Goal: Task Accomplishment & Management: Manage account settings

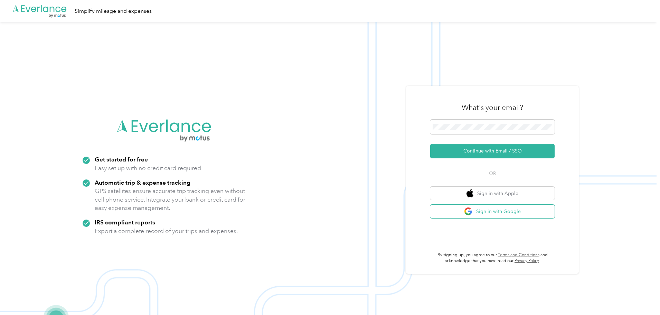
click at [483, 212] on button "Sign in with Google" at bounding box center [492, 210] width 124 height 13
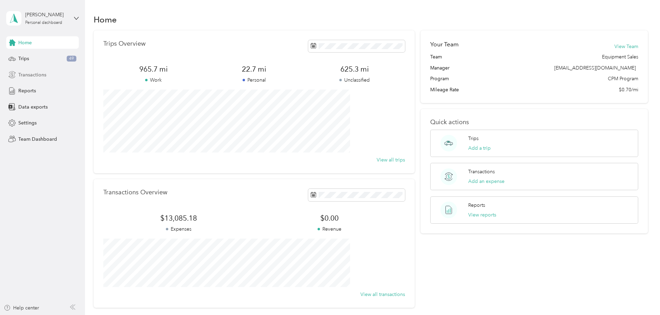
click at [45, 71] on span "Transactions" at bounding box center [32, 74] width 28 height 7
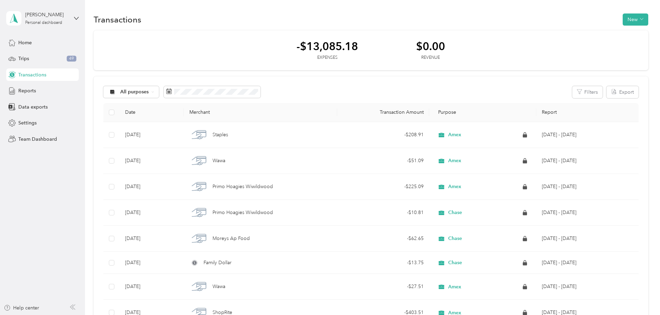
click at [69, 17] on div "[PERSON_NAME] Personal dashboard" at bounding box center [42, 18] width 73 height 24
click at [52, 59] on div "Team dashboard" at bounding box center [79, 57] width 136 height 12
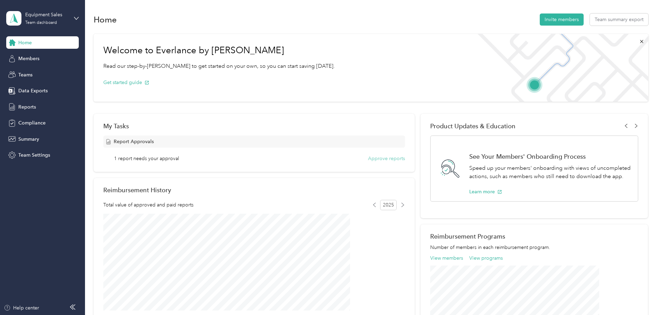
click at [384, 159] on button "Approve reports" at bounding box center [386, 158] width 37 height 7
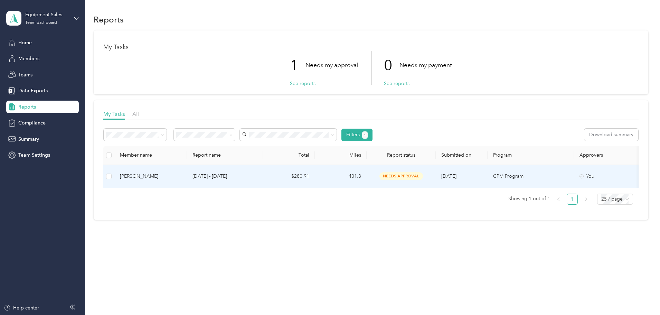
click at [315, 179] on td "$280.91" at bounding box center [289, 176] width 52 height 23
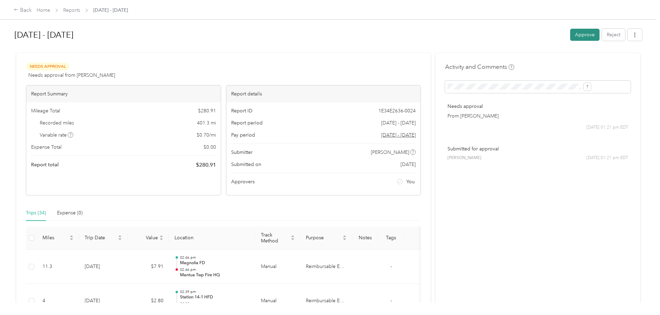
click at [570, 35] on button "Approve" at bounding box center [584, 35] width 29 height 12
